Goal: Navigation & Orientation: Find specific page/section

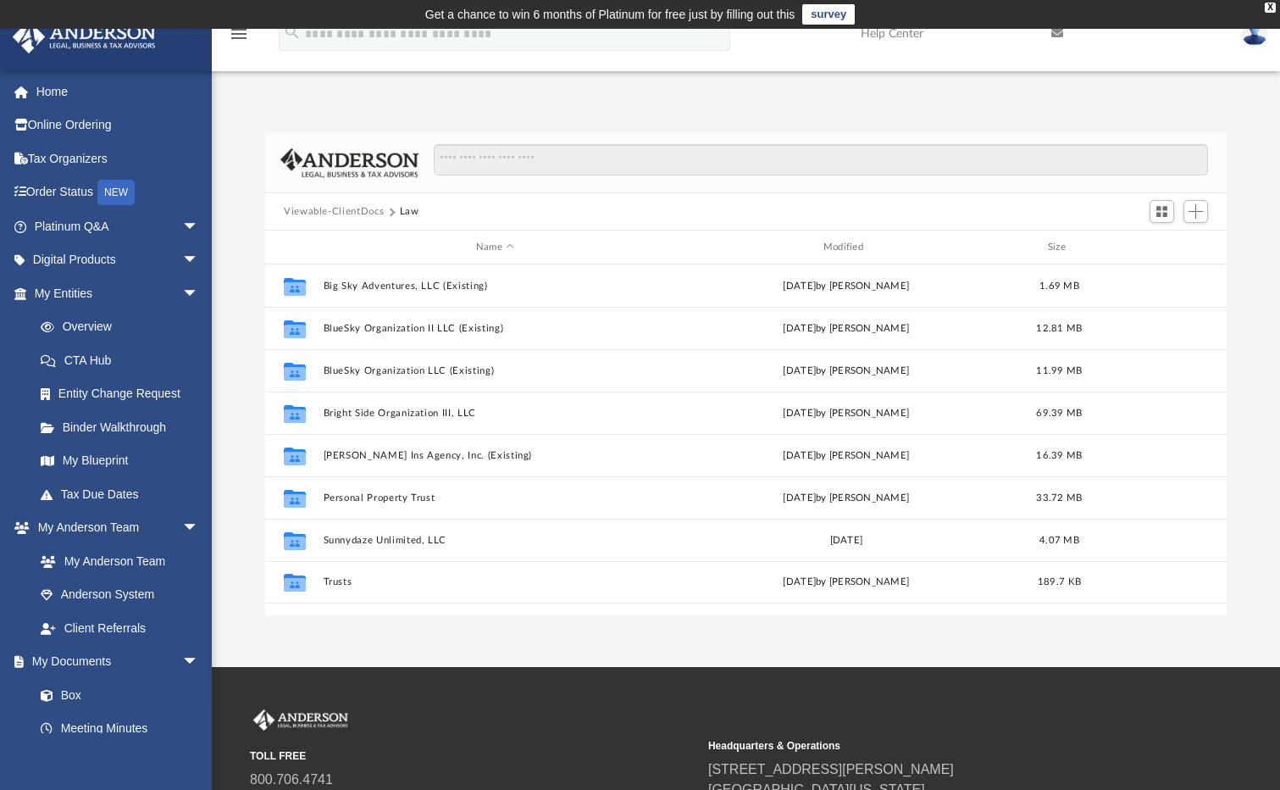
scroll to position [373, 949]
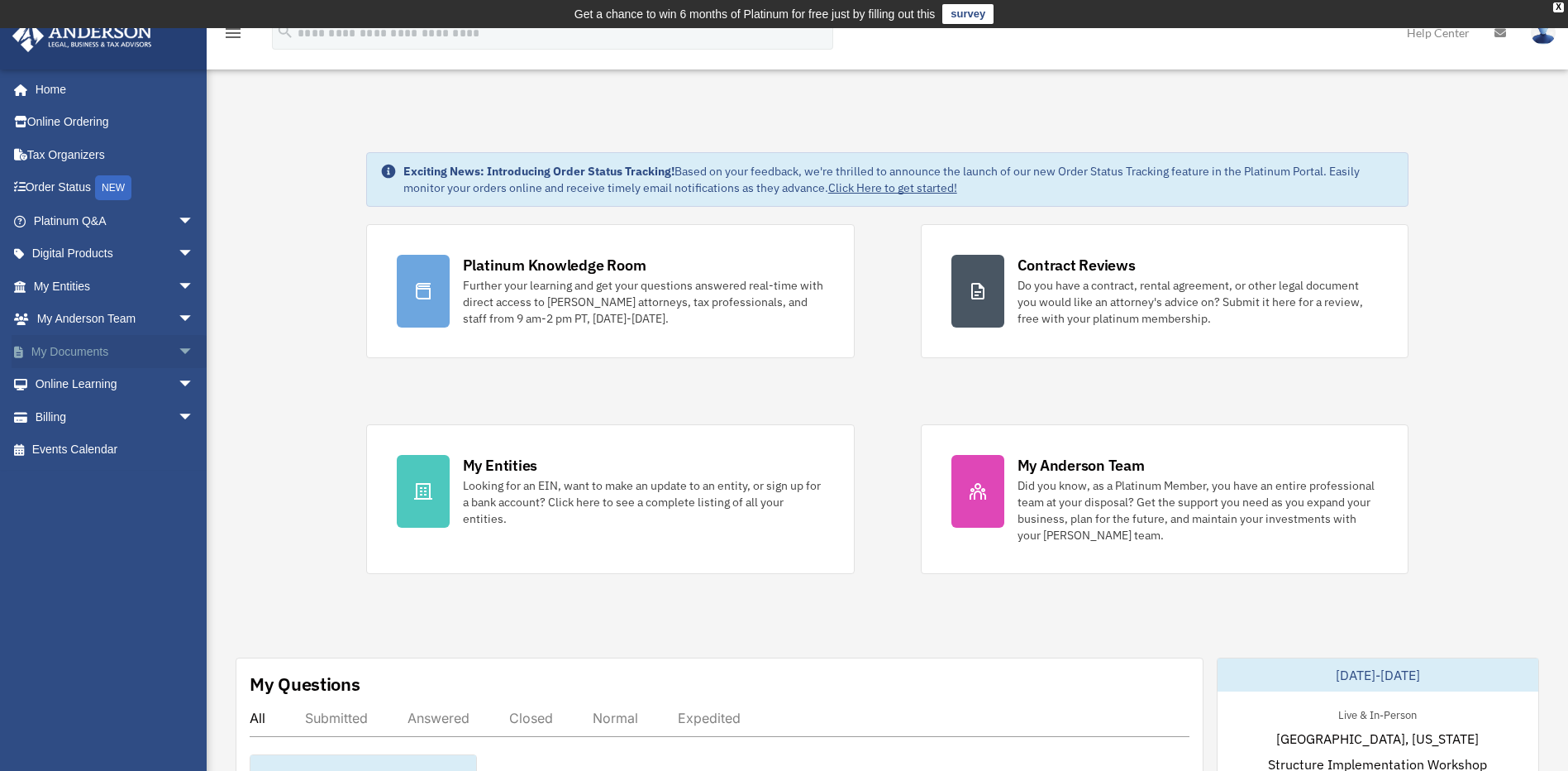
click at [178, 354] on span "arrow_drop_down" at bounding box center [194, 351] width 33 height 34
click at [101, 381] on link "Box" at bounding box center [121, 385] width 196 height 33
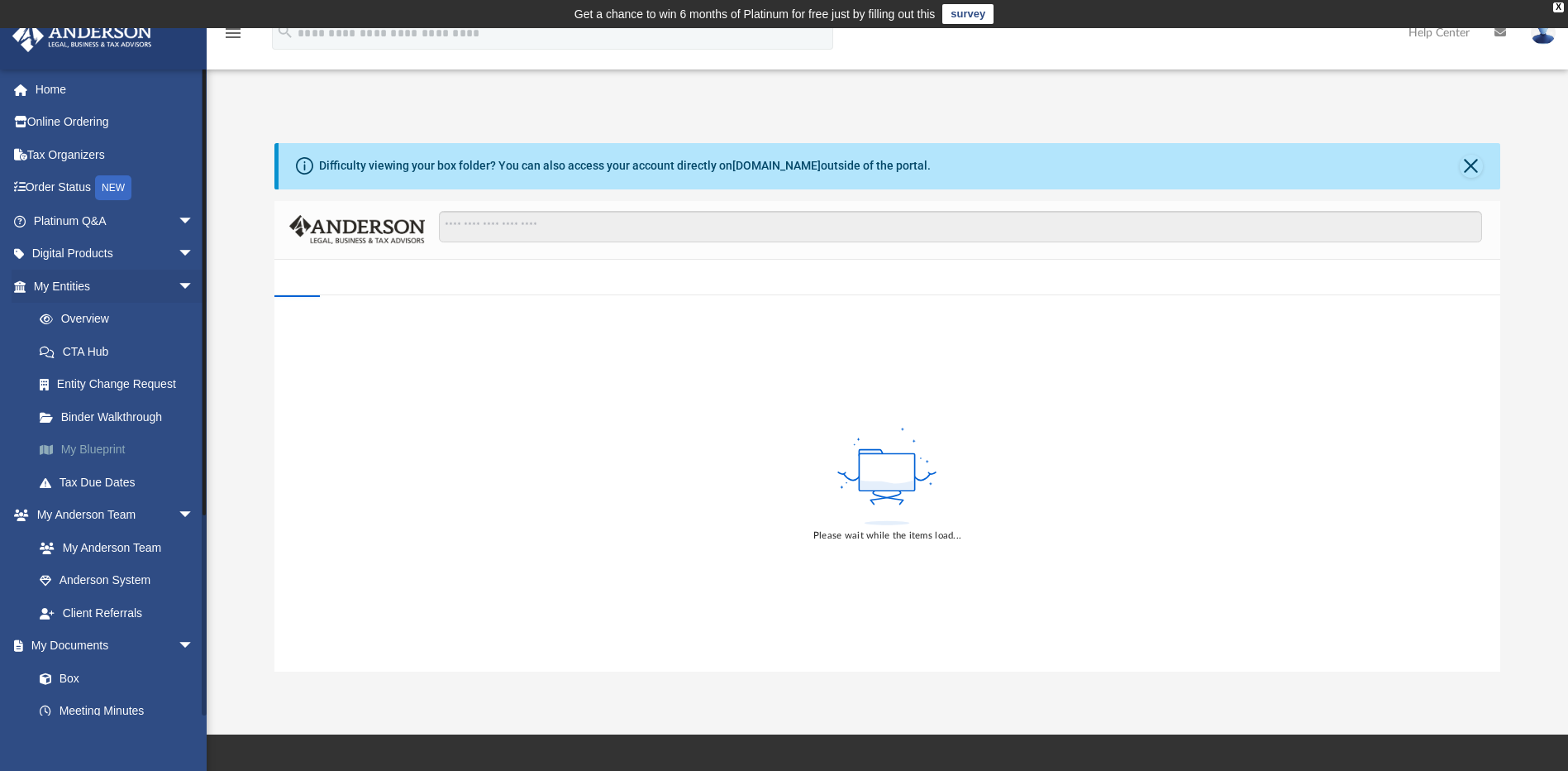
click at [84, 445] on link "My Blueprint" at bounding box center [121, 450] width 196 height 33
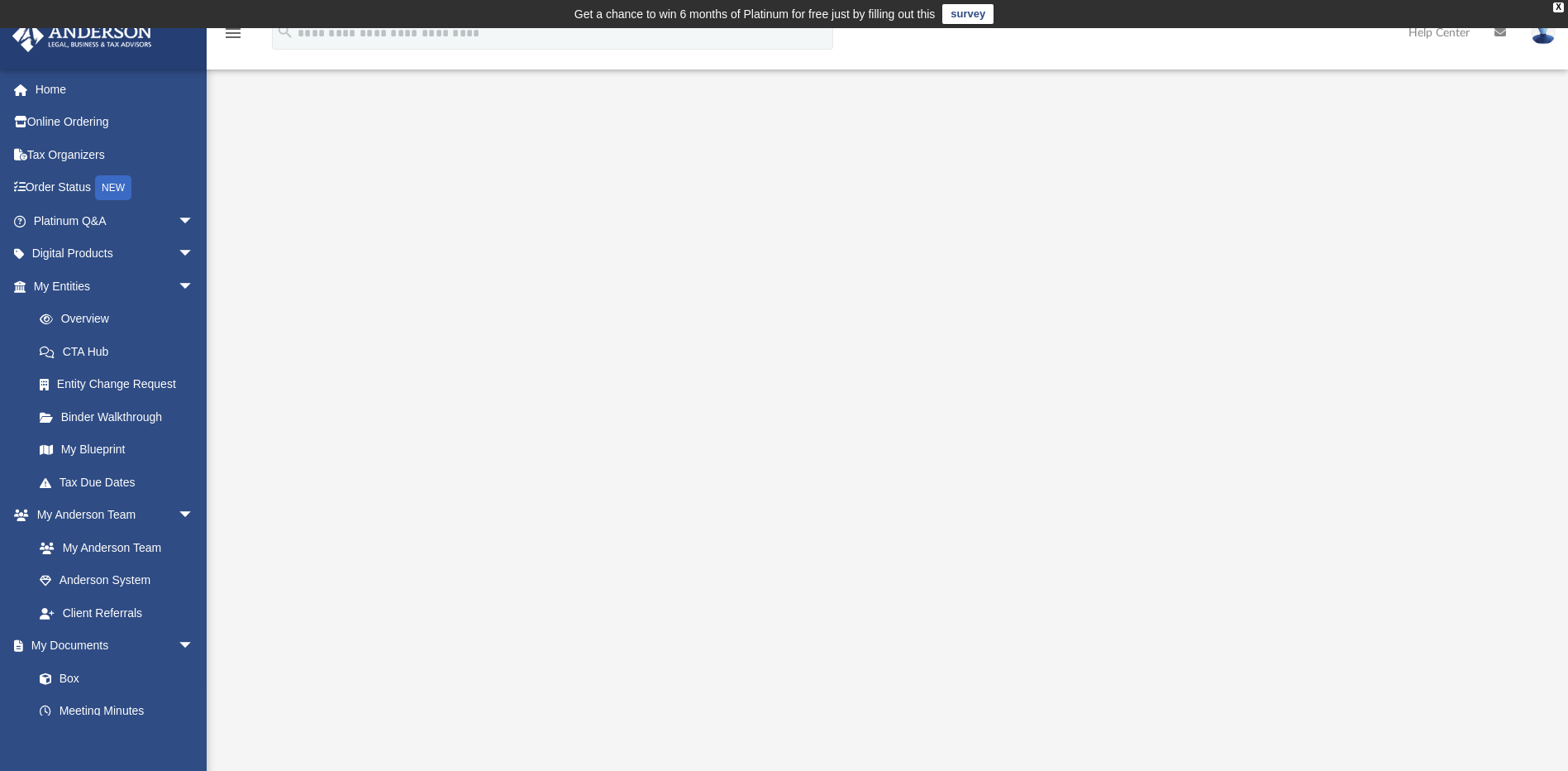
click at [240, 36] on icon "menu" at bounding box center [233, 33] width 20 height 20
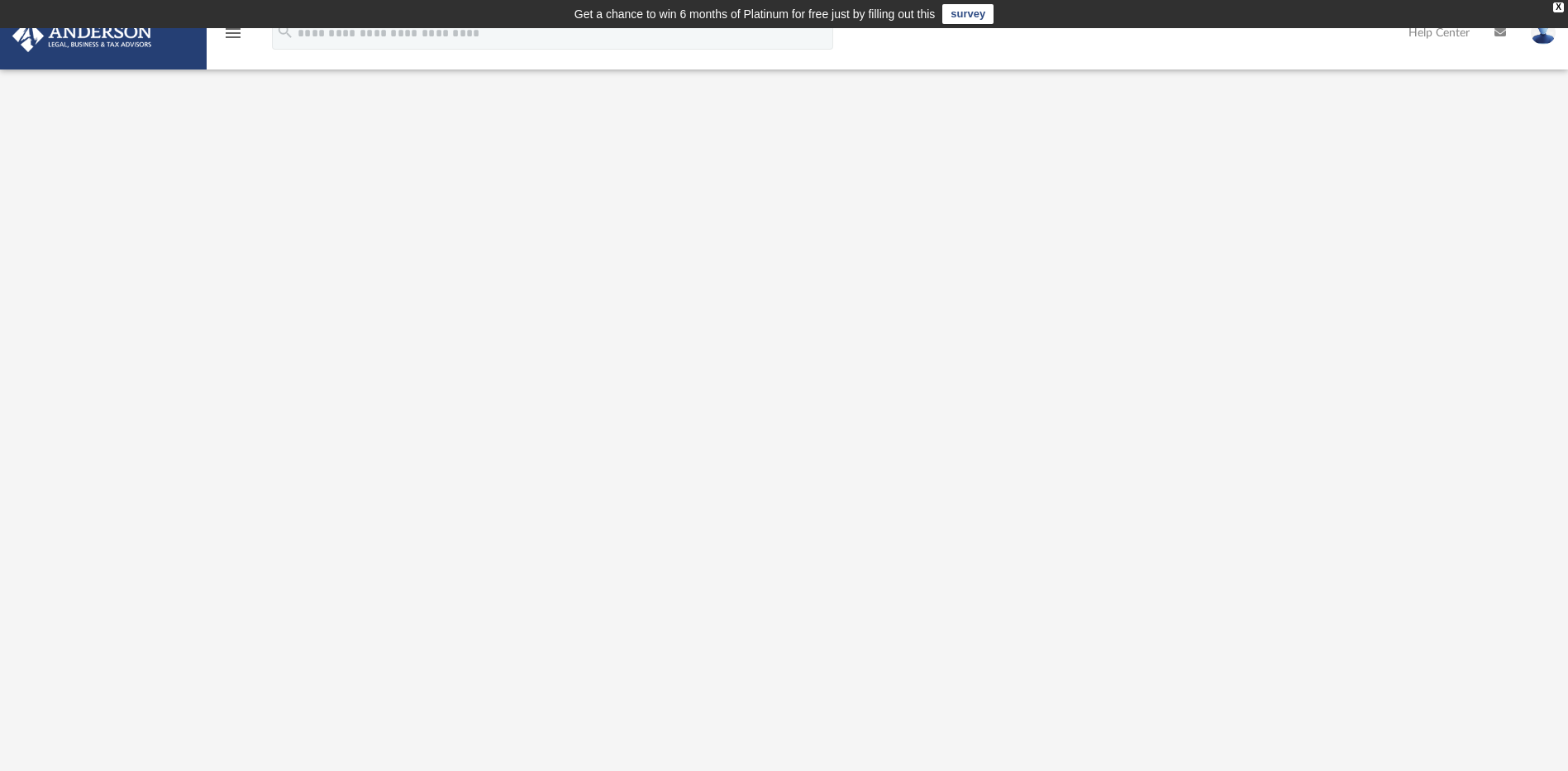
click at [236, 41] on icon "menu" at bounding box center [233, 33] width 20 height 20
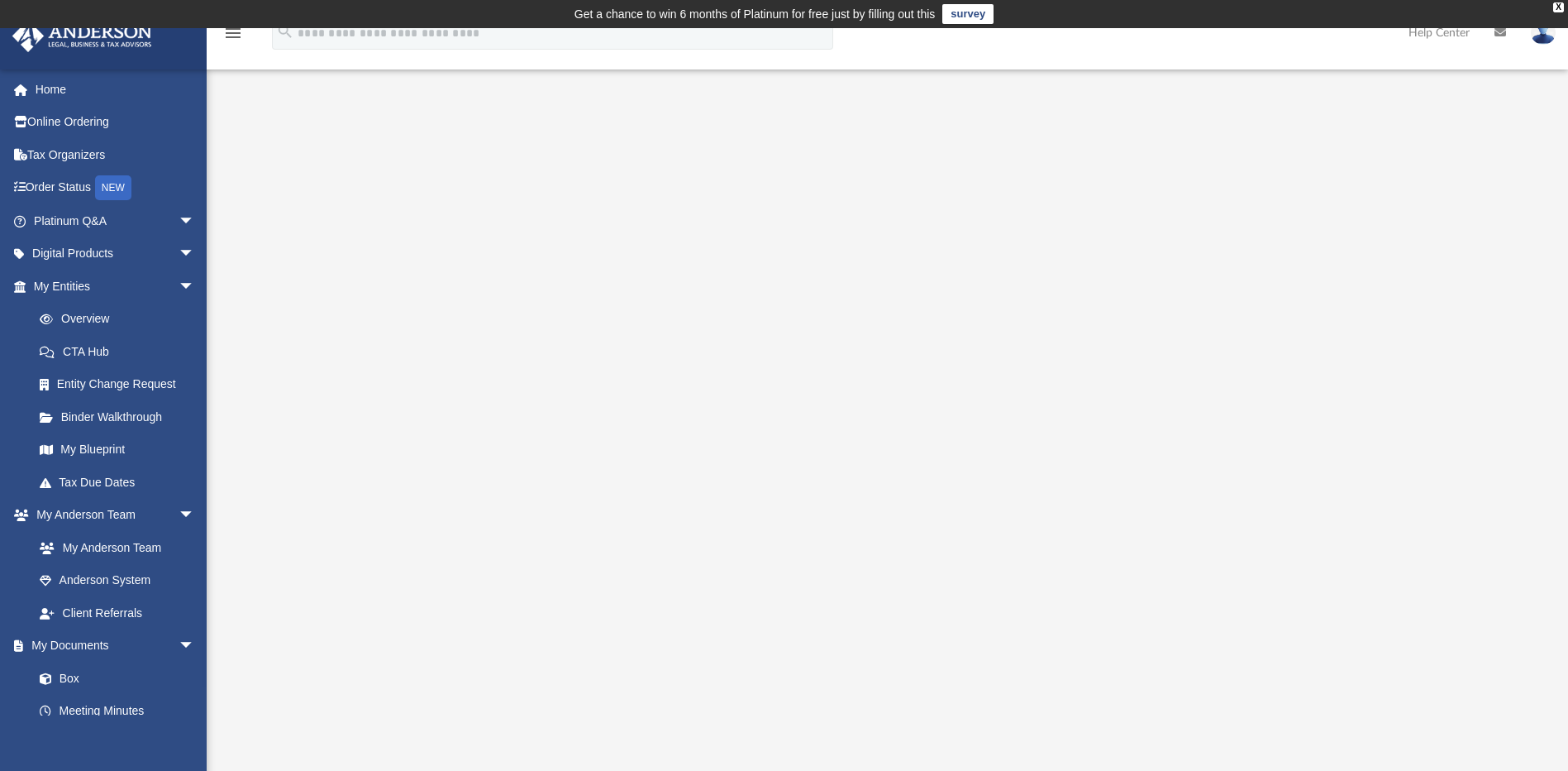
click at [236, 41] on icon "menu" at bounding box center [233, 33] width 20 height 20
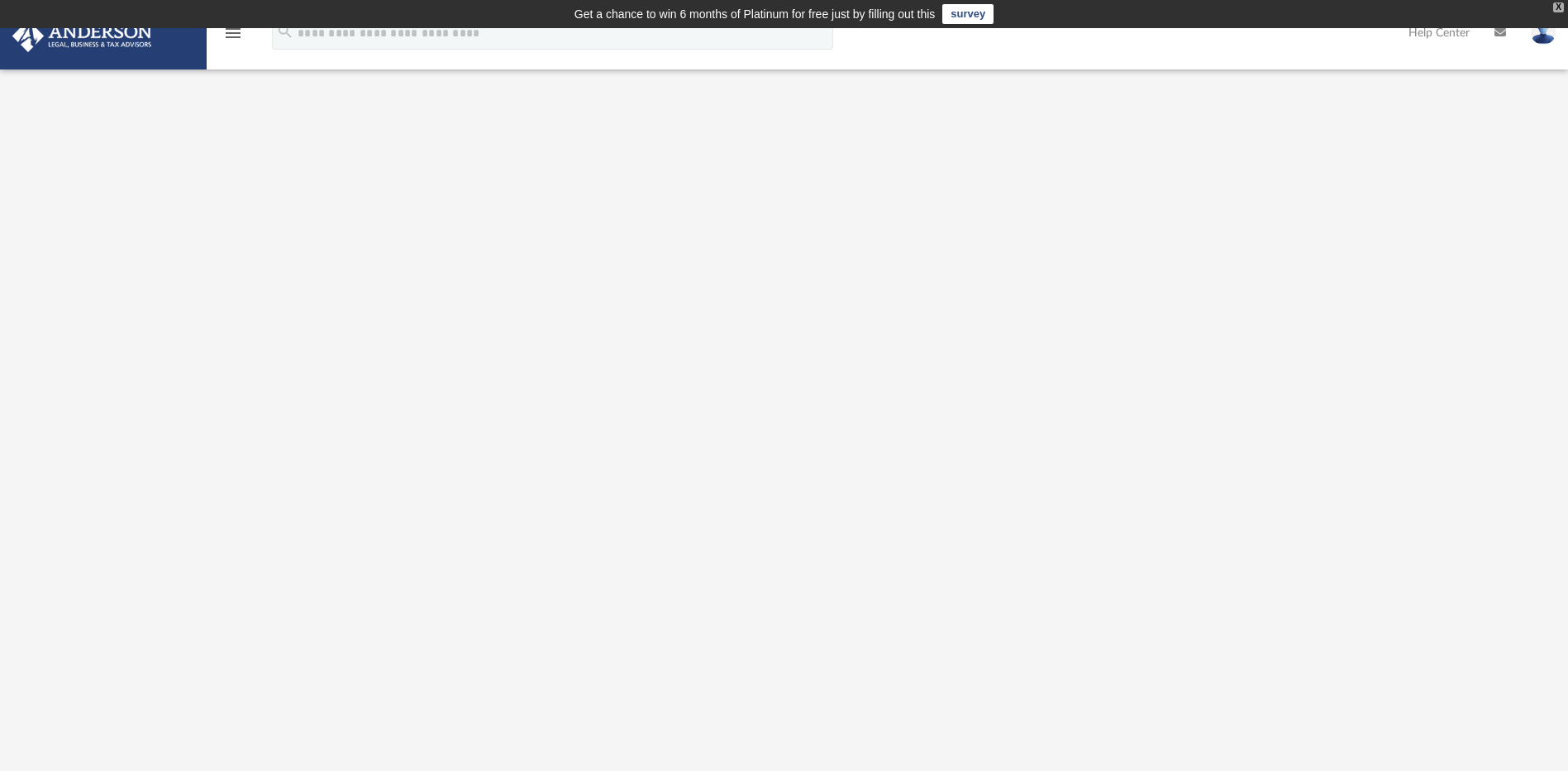
click at [1557, 7] on div "X" at bounding box center [1558, 8] width 11 height 10
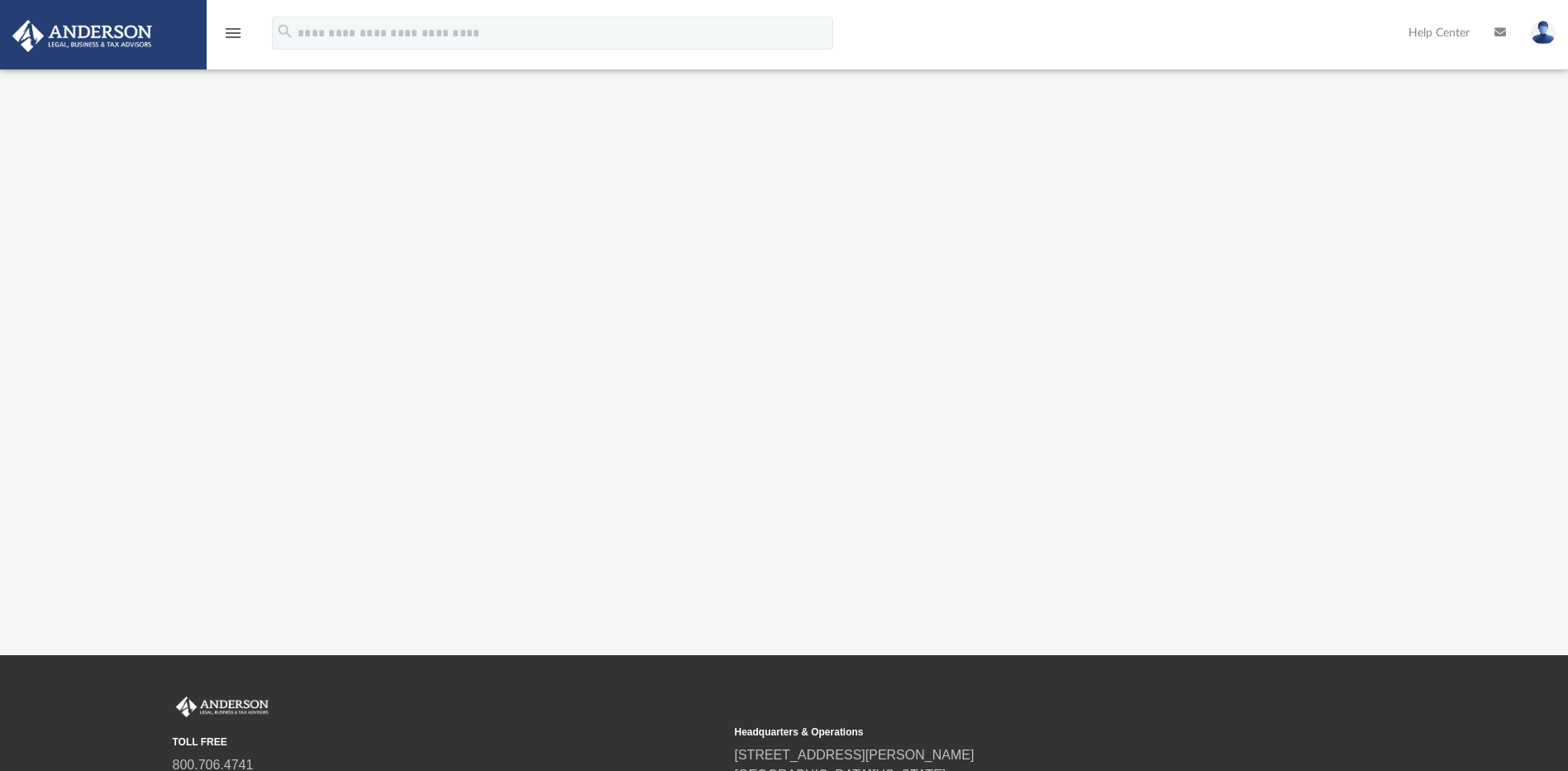
scroll to position [248, 0]
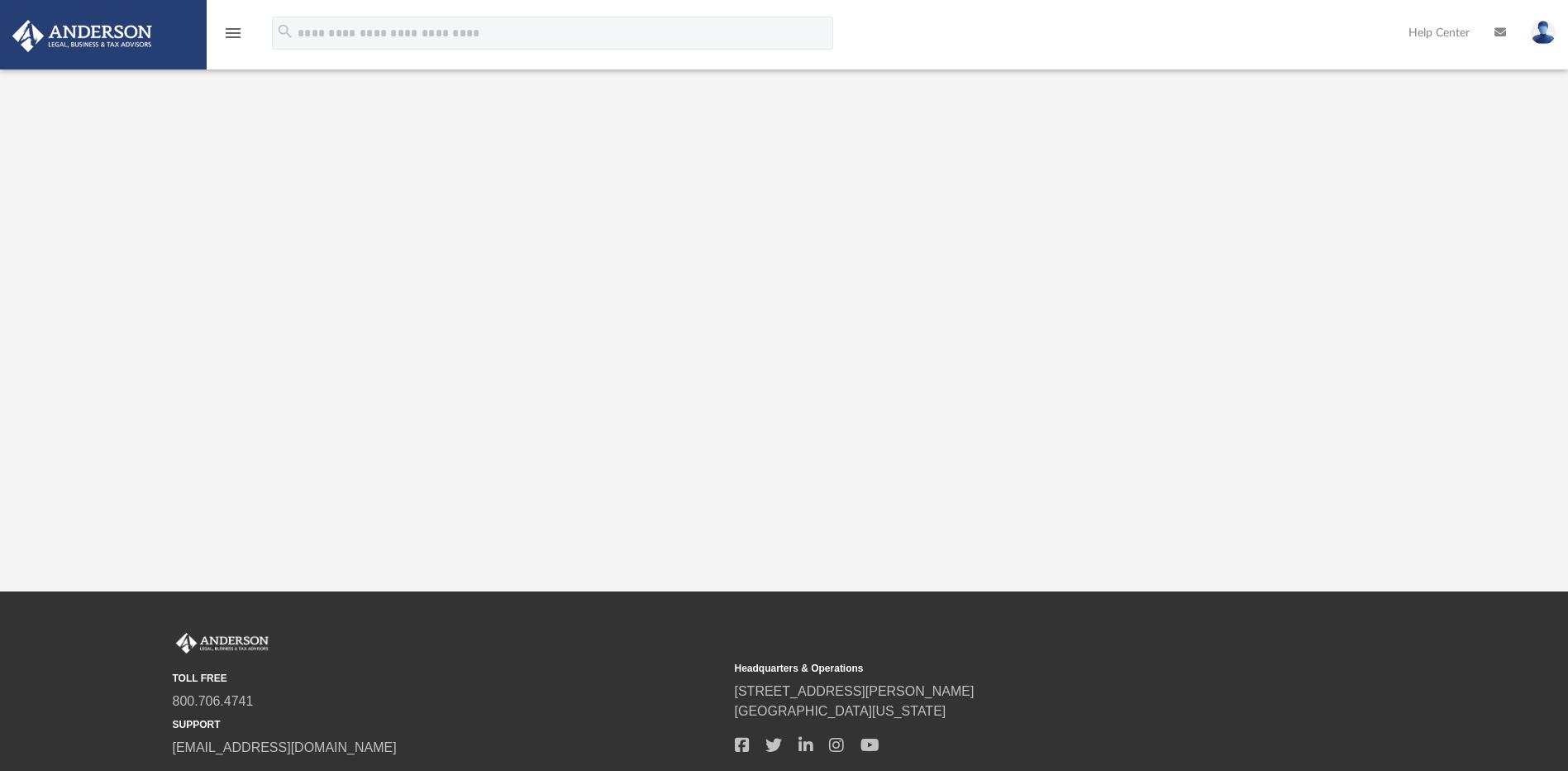
click at [1321, 338] on div at bounding box center [784, 198] width 1411 height 662
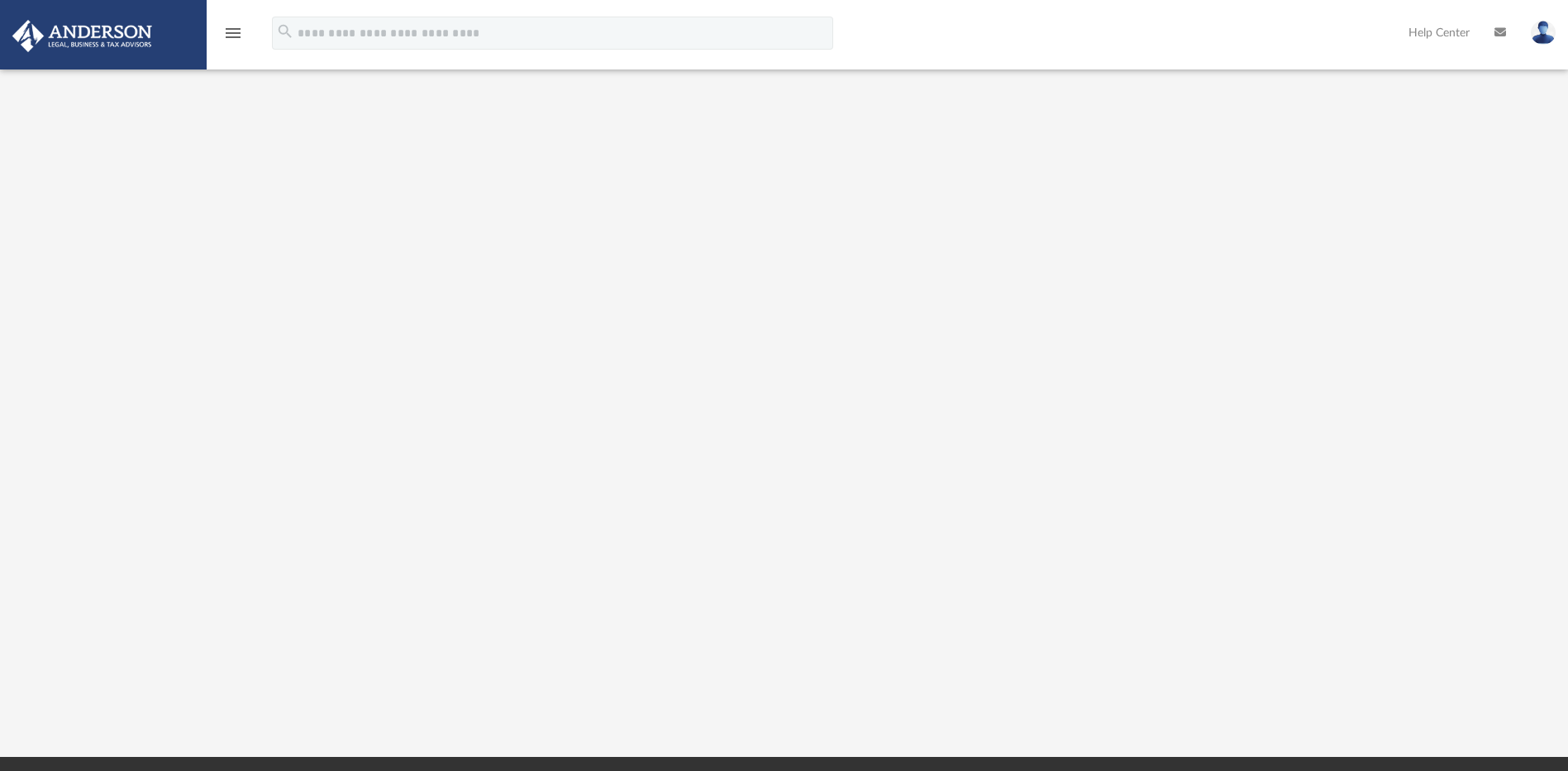
scroll to position [0, 0]
